Goal: Transaction & Acquisition: Purchase product/service

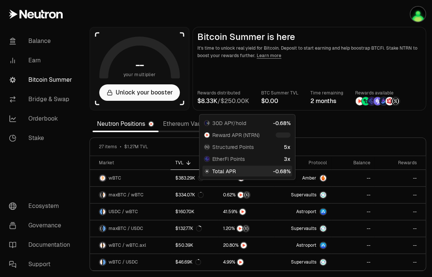
scroll to position [243, 0]
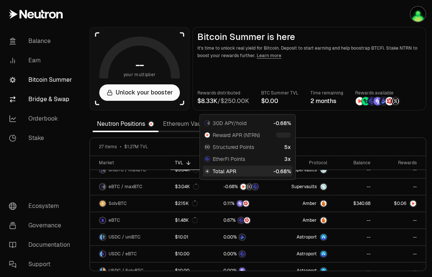
click at [41, 100] on link "Bridge & Swap" at bounding box center [42, 99] width 78 height 19
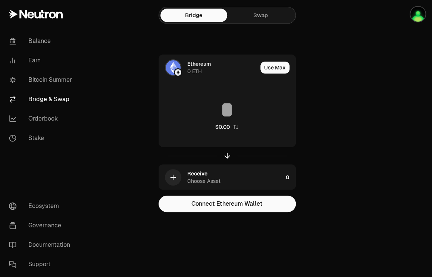
click at [261, 15] on link "Swap" at bounding box center [260, 15] width 67 height 13
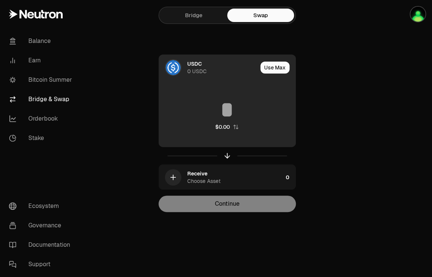
click at [192, 67] on div "USDC" at bounding box center [194, 63] width 15 height 7
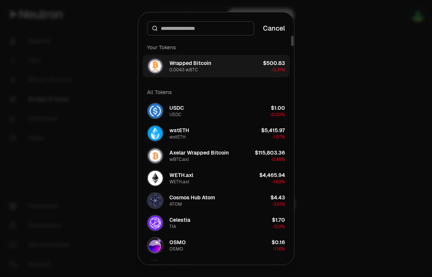
click at [187, 63] on div "Wrapped Bitcoin" at bounding box center [190, 62] width 42 height 7
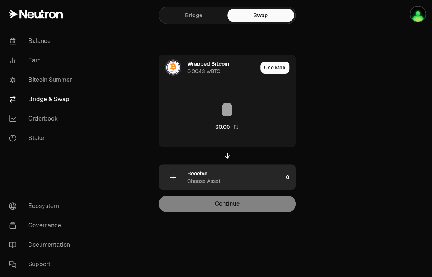
click at [204, 177] on div "Receive" at bounding box center [197, 173] width 20 height 7
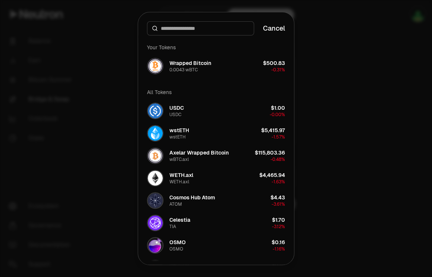
click at [178, 28] on input at bounding box center [205, 28] width 88 height 7
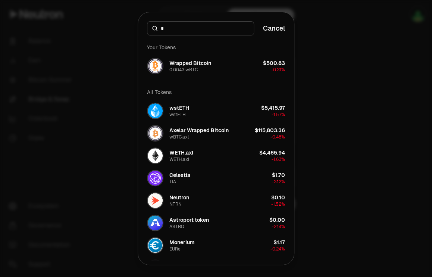
click at [178, 28] on input "*" at bounding box center [205, 28] width 88 height 7
type input "*"
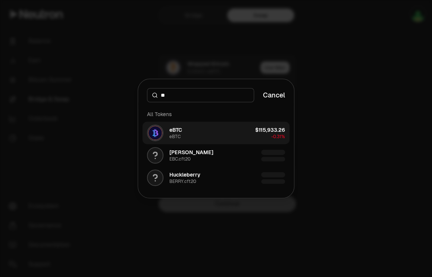
type input "**"
click at [191, 131] on button "eBTC eBTC $115,933.26 -0.31%" at bounding box center [216, 133] width 147 height 22
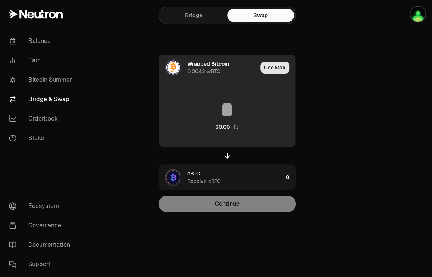
click at [273, 67] on button "Use Max" at bounding box center [274, 68] width 29 height 12
type input "*******"
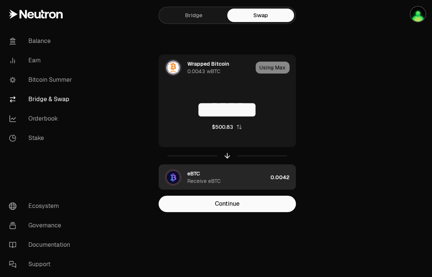
click at [211, 180] on div "Receive eBTC" at bounding box center [204, 180] width 34 height 7
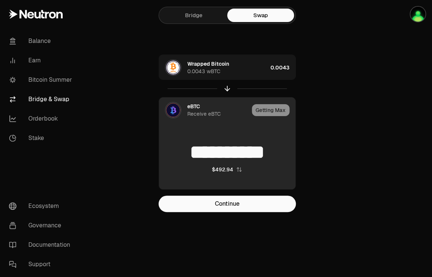
click at [196, 108] on div "eBTC" at bounding box center [193, 106] width 13 height 7
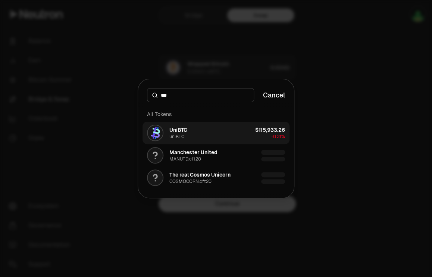
type input "***"
click at [196, 130] on button "UniBTC uniBTC $115,933.26 -0.31%" at bounding box center [216, 133] width 147 height 22
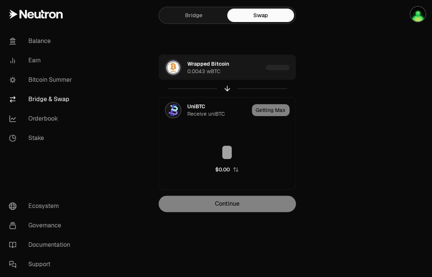
type input "**********"
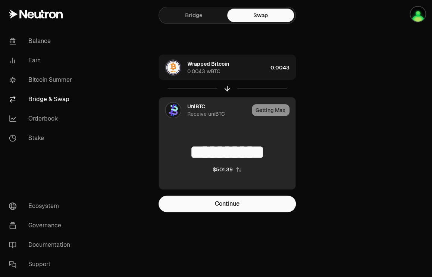
click at [267, 111] on div "Getting Max" at bounding box center [274, 109] width 44 height 25
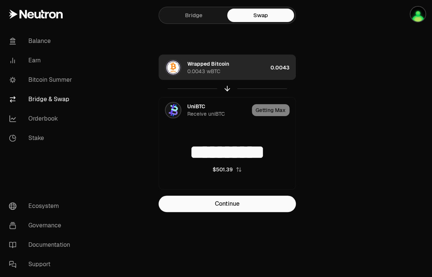
click at [279, 66] on div "0.0043" at bounding box center [283, 67] width 25 height 25
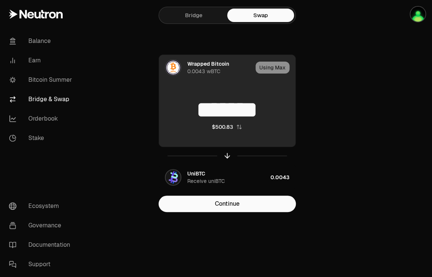
click at [274, 68] on div "Using Max" at bounding box center [276, 67] width 40 height 25
click at [274, 123] on div "******* $500.83" at bounding box center [227, 115] width 137 height 66
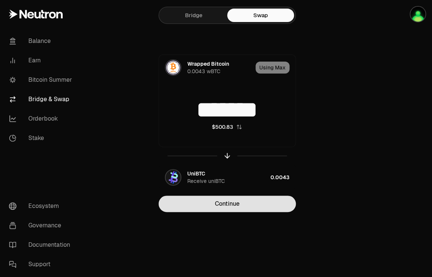
click at [221, 204] on button "Continue" at bounding box center [227, 204] width 137 height 16
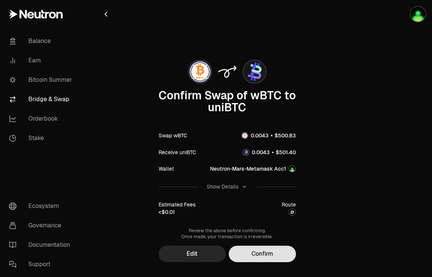
click at [263, 253] on button "Confirm" at bounding box center [262, 254] width 67 height 16
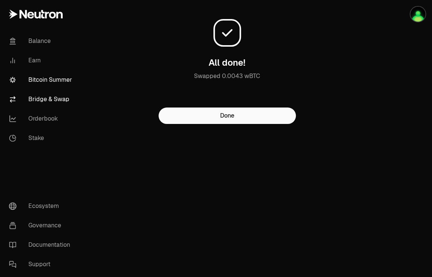
click at [37, 78] on link "Bitcoin Summer" at bounding box center [42, 79] width 78 height 19
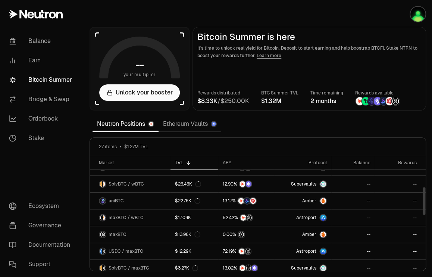
scroll to position [127, 0]
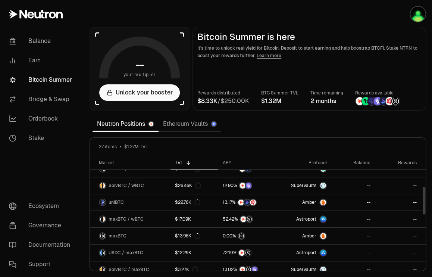
drag, startPoint x: 423, startPoint y: 169, endPoint x: 427, endPoint y: 200, distance: 30.9
click at [425, 200] on div at bounding box center [424, 201] width 3 height 28
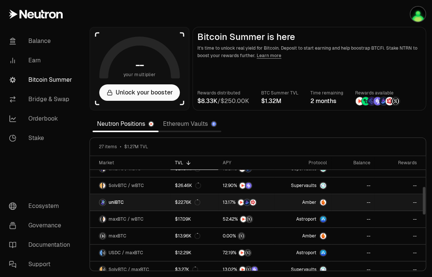
click at [118, 200] on span "uniBTC" at bounding box center [116, 202] width 15 height 6
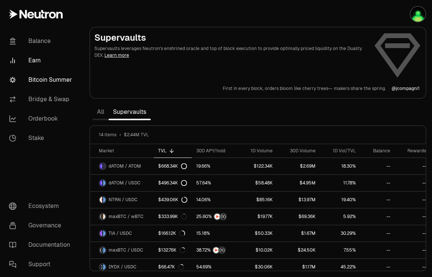
click at [35, 79] on link "Bitcoin Summer" at bounding box center [42, 79] width 78 height 19
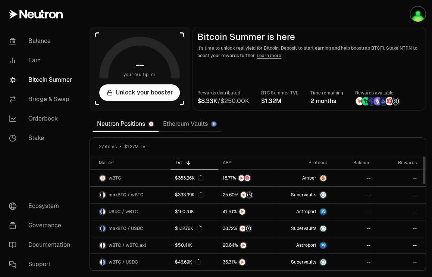
click at [424, 167] on div at bounding box center [424, 170] width 3 height 28
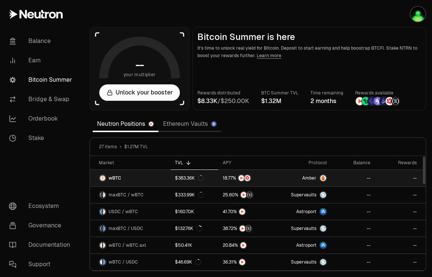
click at [125, 176] on link "wBTC" at bounding box center [130, 178] width 81 height 16
